Goal: Task Accomplishment & Management: Manage account settings

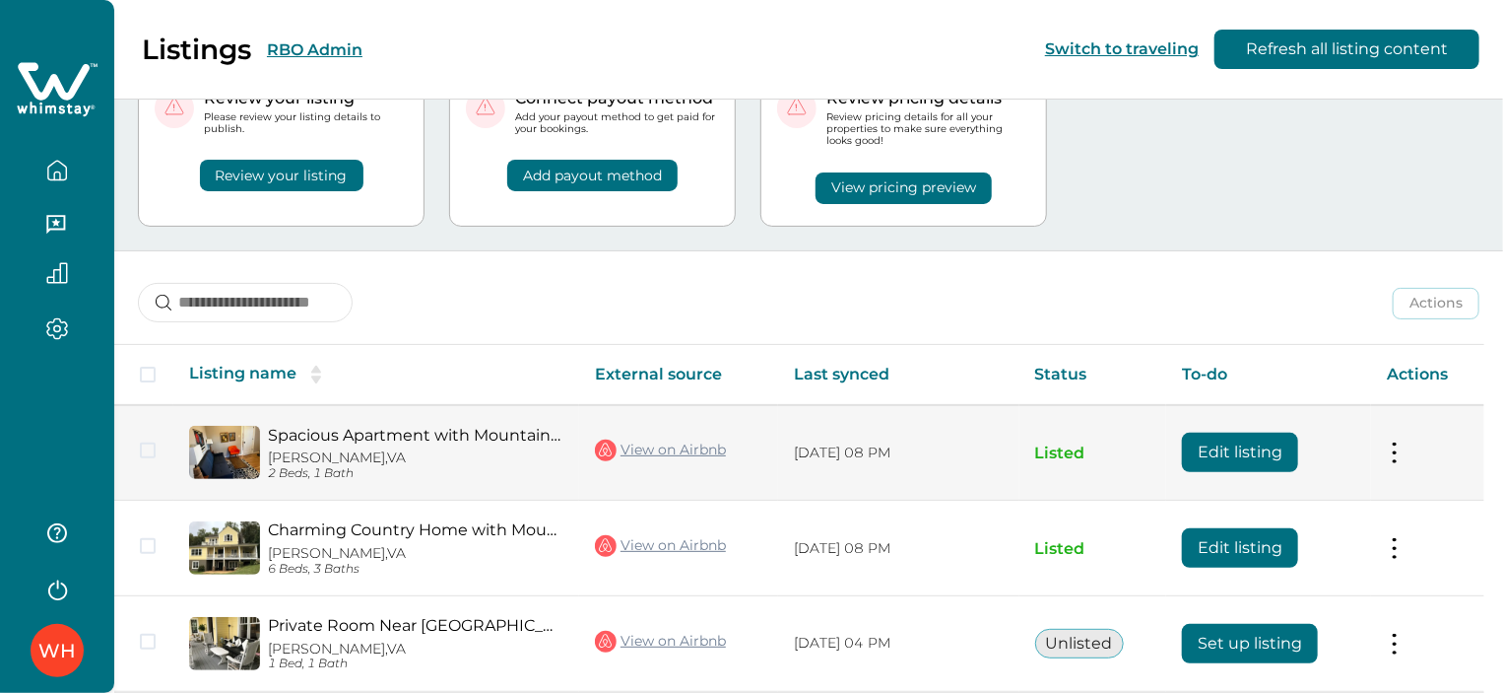
scroll to position [166, 0]
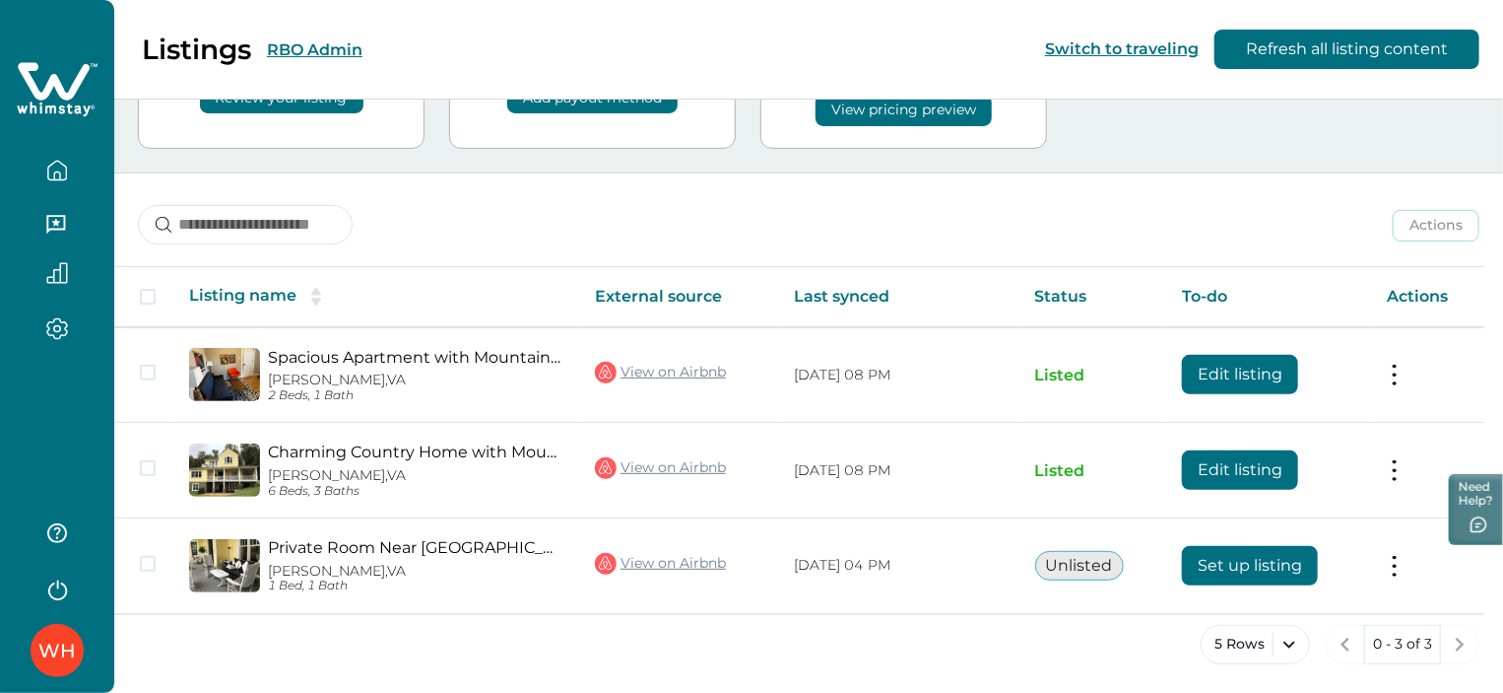
click at [64, 653] on div "WH" at bounding box center [56, 650] width 37 height 47
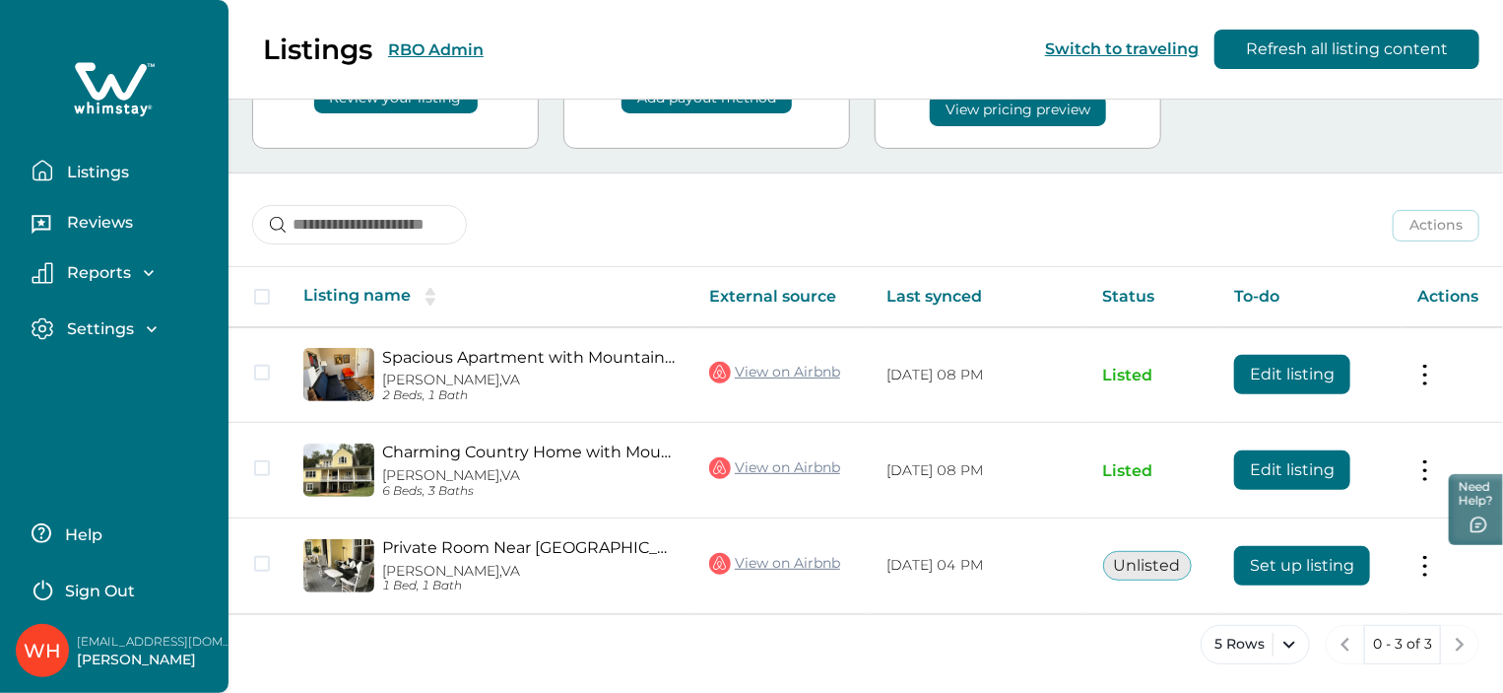
click at [150, 644] on p "[EMAIL_ADDRESS][DOMAIN_NAME]" at bounding box center [156, 641] width 158 height 20
copy p "[EMAIL_ADDRESS][DOMAIN_NAME]"
click at [172, 476] on div "Listings Reviews Reports Earnings Reservations Payouts Settings Profile details…" at bounding box center [114, 346] width 229 height 693
